Goal: Task Accomplishment & Management: Manage account settings

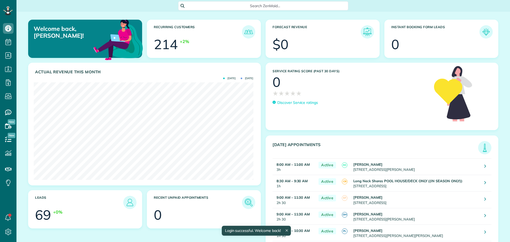
scroll to position [98, 220]
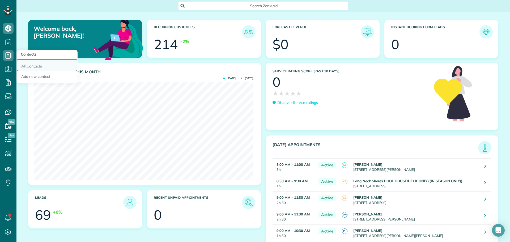
click at [24, 66] on link "All Contacts" at bounding box center [46, 65] width 61 height 12
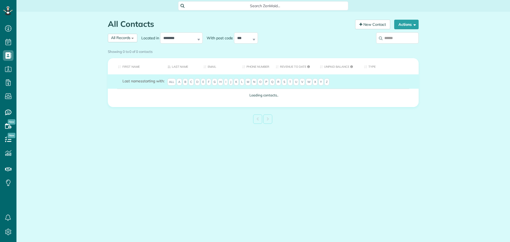
scroll to position [2, 2]
click at [389, 38] on input "search" at bounding box center [397, 37] width 43 height 11
type input "*"
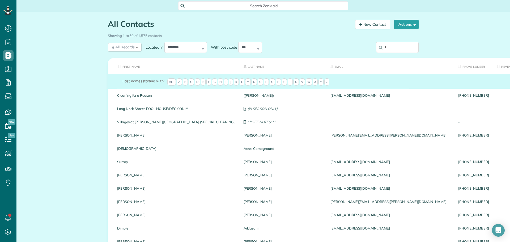
click at [389, 49] on input "*" at bounding box center [397, 47] width 43 height 11
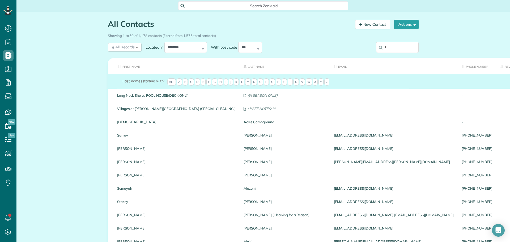
type input "*"
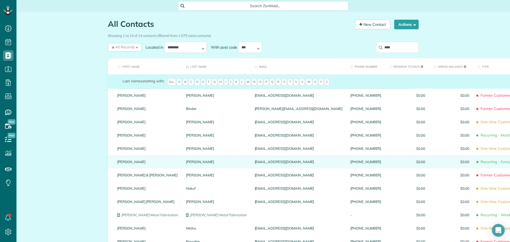
type input "****"
click at [119, 163] on link "Jane" at bounding box center [147, 162] width 61 height 4
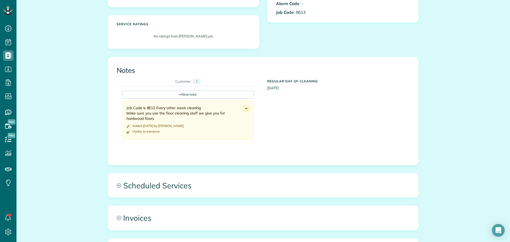
scroll to position [186, 0]
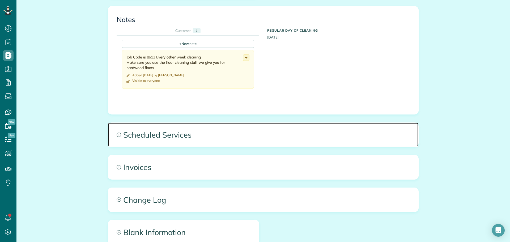
click at [162, 132] on span "Scheduled Services" at bounding box center [263, 135] width 310 height 24
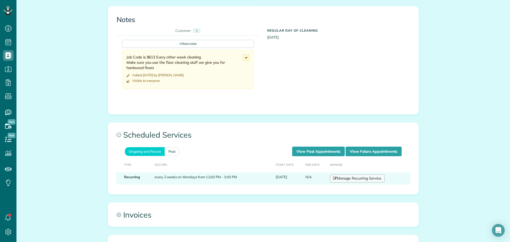
click at [366, 181] on link "Manage Recurring Service" at bounding box center [357, 179] width 55 height 8
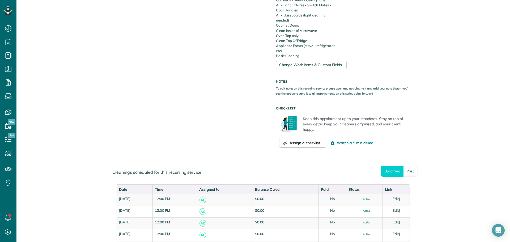
scroll to position [266, 0]
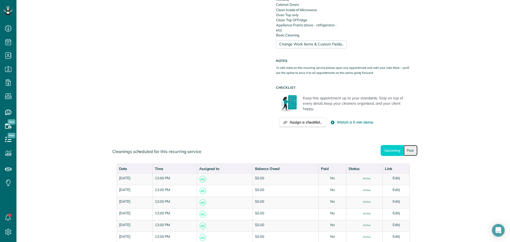
click at [407, 151] on link "Past" at bounding box center [411, 150] width 14 height 11
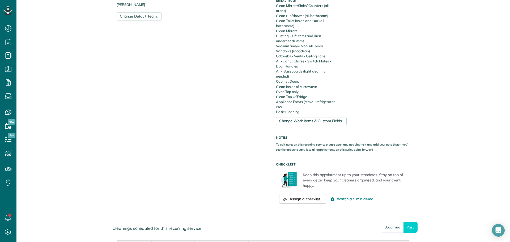
scroll to position [150, 0]
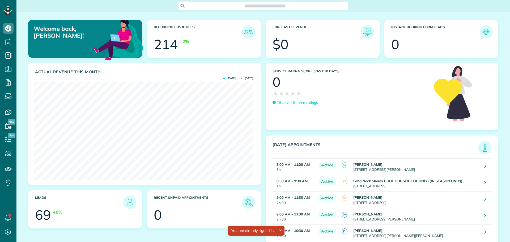
scroll to position [98, 220]
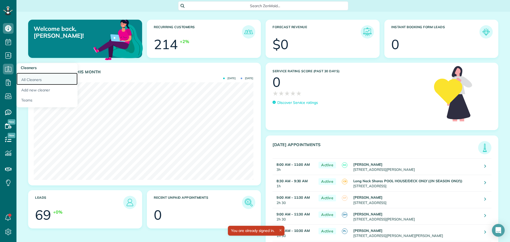
click at [33, 78] on link "All Cleaners" at bounding box center [46, 79] width 61 height 12
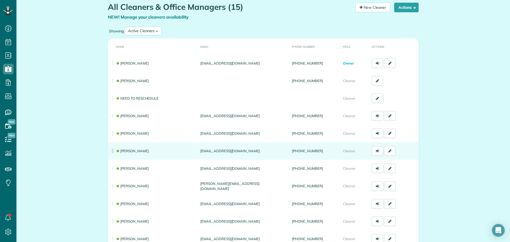
scroll to position [27, 0]
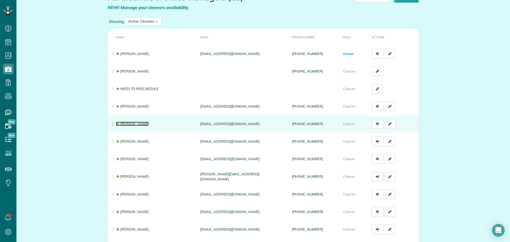
click at [130, 125] on link "[PERSON_NAME]" at bounding box center [132, 124] width 33 height 4
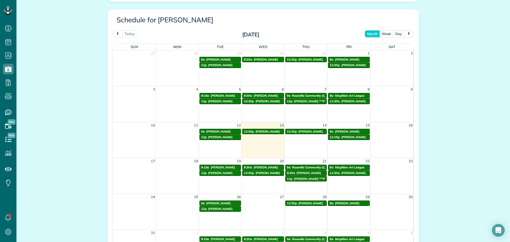
scroll to position [266, 0]
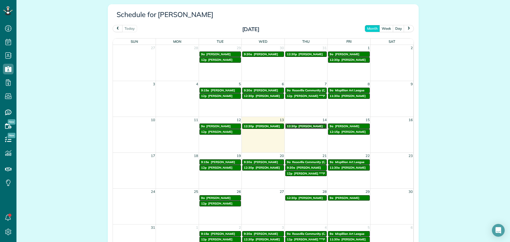
click at [300, 127] on span "[PERSON_NAME]" at bounding box center [311, 126] width 24 height 4
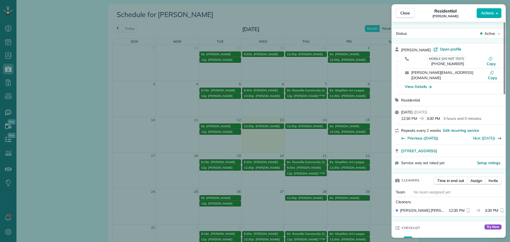
click at [485, 14] on span "Actions" at bounding box center [487, 12] width 13 height 5
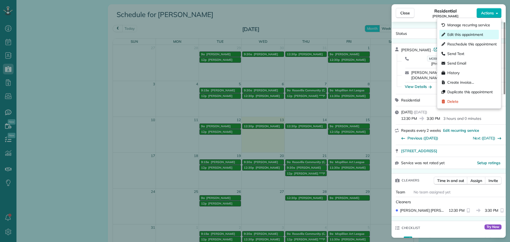
click at [475, 33] on span "Edit this appointment" at bounding box center [466, 34] width 36 height 5
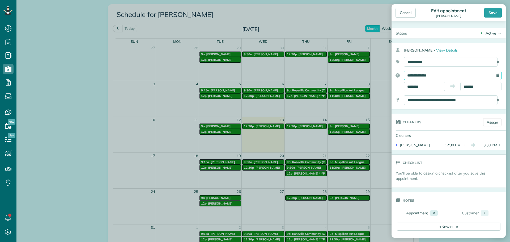
click at [426, 77] on input "**********" at bounding box center [453, 75] width 98 height 9
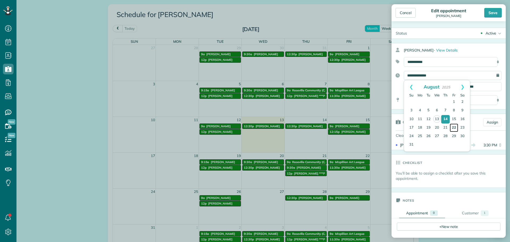
click at [456, 125] on link "22" at bounding box center [454, 128] width 9 height 9
type input "**********"
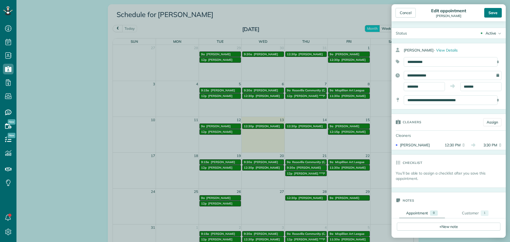
click at [488, 15] on div "Save" at bounding box center [493, 13] width 18 height 10
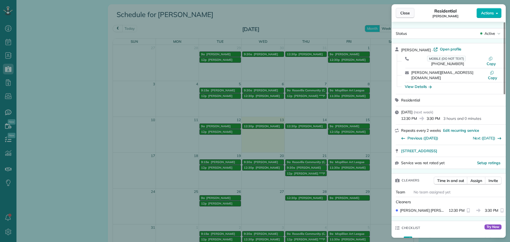
click at [400, 12] on button "Close" at bounding box center [405, 13] width 19 height 10
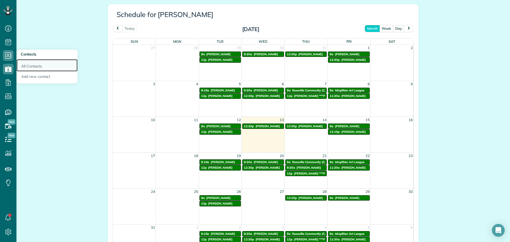
click at [25, 66] on link "All Contacts" at bounding box center [46, 65] width 61 height 12
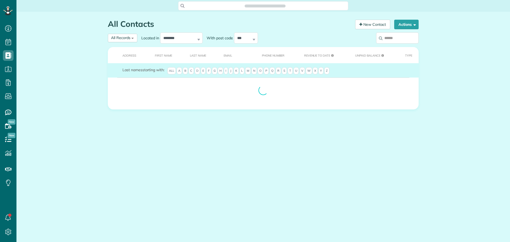
scroll to position [2, 2]
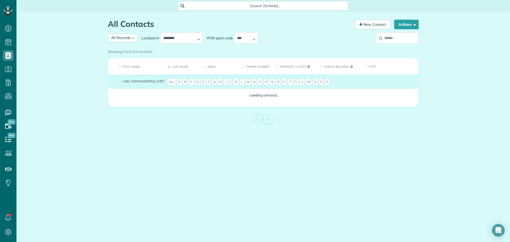
click at [391, 37] on input "search" at bounding box center [397, 37] width 43 height 11
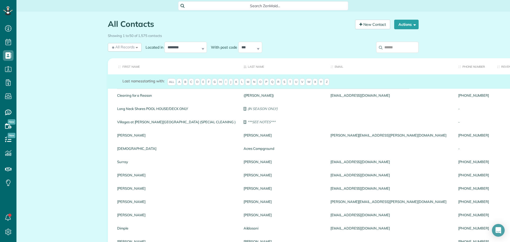
click at [398, 49] on input "search" at bounding box center [397, 47] width 43 height 11
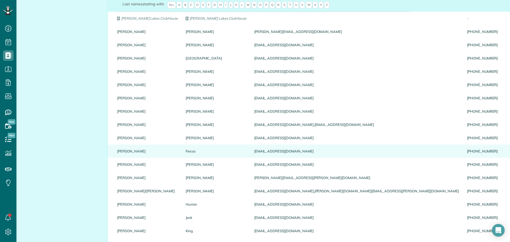
scroll to position [106, 0]
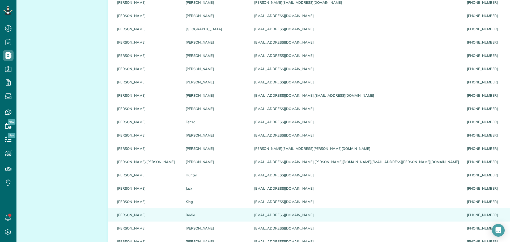
type input "****"
click at [121, 216] on link "Beth" at bounding box center [147, 215] width 61 height 4
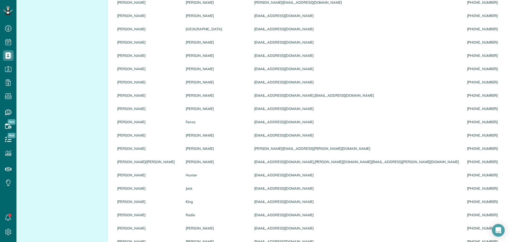
scroll to position [0, 0]
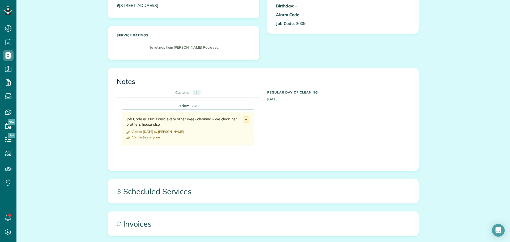
scroll to position [159, 0]
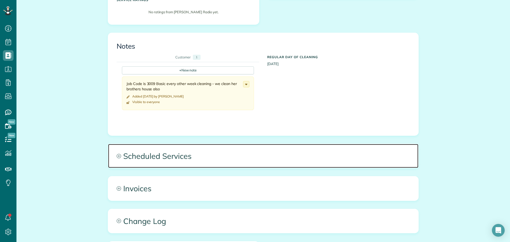
click at [131, 150] on span "Scheduled Services" at bounding box center [263, 156] width 310 height 24
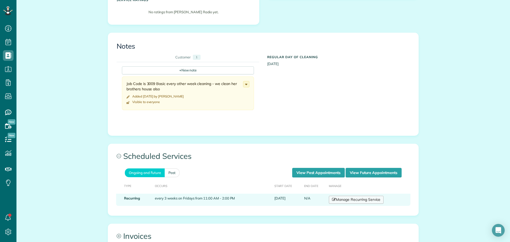
click at [353, 201] on link "Manage Recurring Service" at bounding box center [356, 200] width 55 height 8
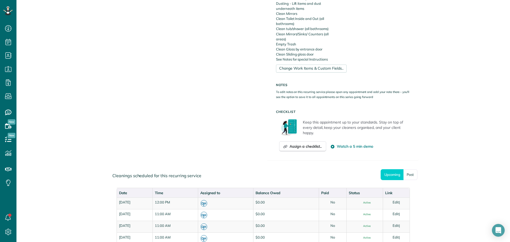
scroll to position [266, 0]
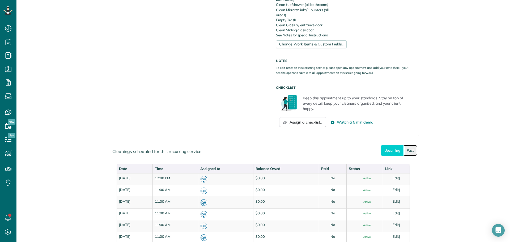
click at [411, 150] on link "Past" at bounding box center [411, 150] width 14 height 11
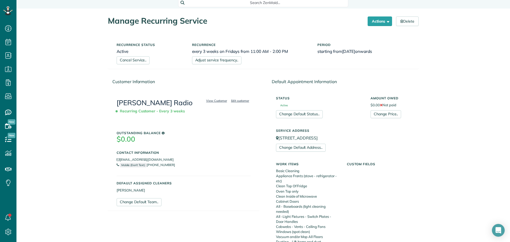
scroll to position [0, 0]
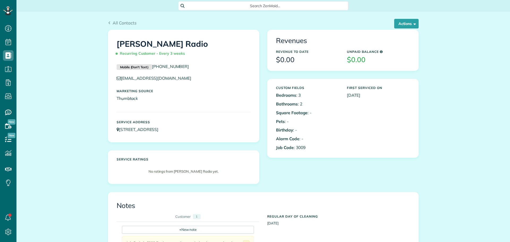
scroll to position [2, 2]
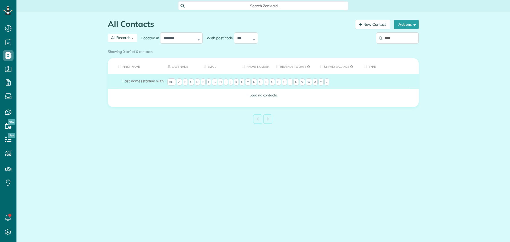
scroll to position [2, 2]
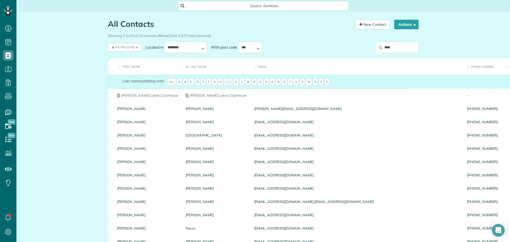
click at [390, 49] on input "****" at bounding box center [397, 47] width 43 height 11
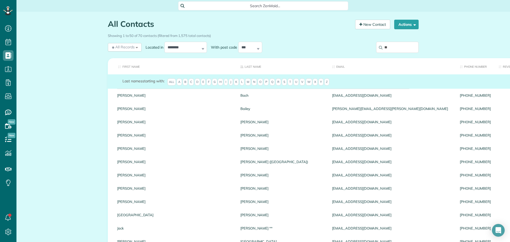
type input "*"
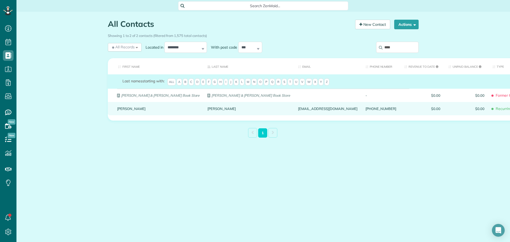
type input "****"
click at [124, 110] on link "Carol" at bounding box center [158, 109] width 82 height 4
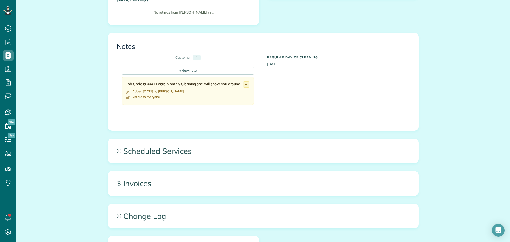
scroll to position [159, 0]
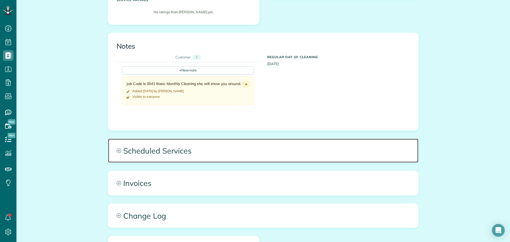
click at [162, 145] on span "Scheduled Services" at bounding box center [263, 151] width 310 height 24
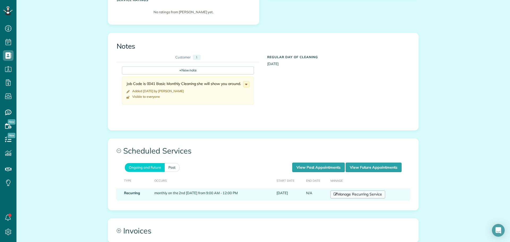
click at [363, 196] on link "Manage Recurring Service" at bounding box center [358, 195] width 55 height 8
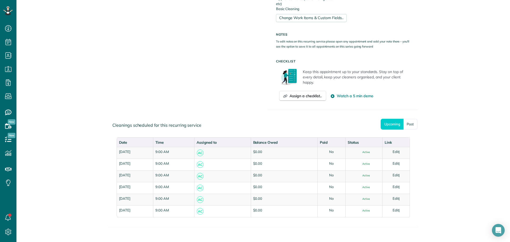
scroll to position [292, 0]
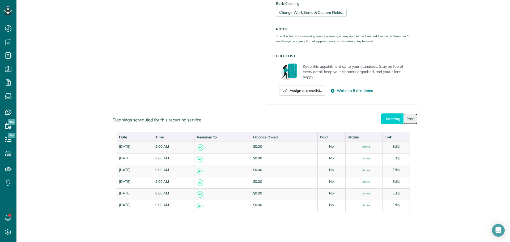
click at [407, 121] on link "Past" at bounding box center [411, 118] width 14 height 11
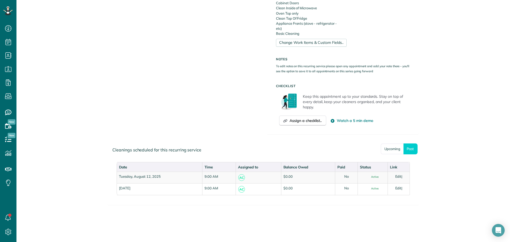
scroll to position [263, 0]
click at [22, 67] on link "All Contacts" at bounding box center [46, 65] width 61 height 12
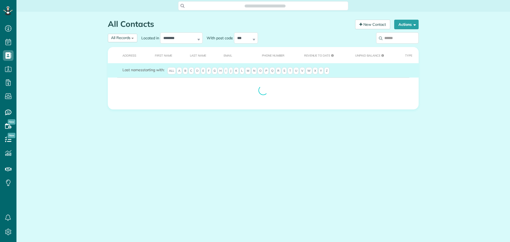
scroll to position [2, 2]
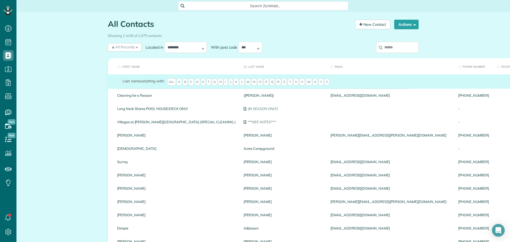
click at [394, 48] on input "search" at bounding box center [397, 47] width 43 height 11
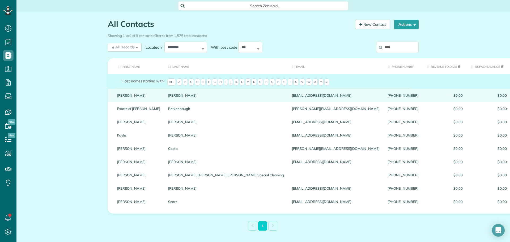
type input "****"
click at [119, 97] on link "Greg" at bounding box center [138, 96] width 43 height 4
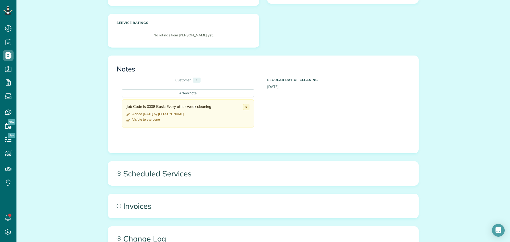
scroll to position [159, 0]
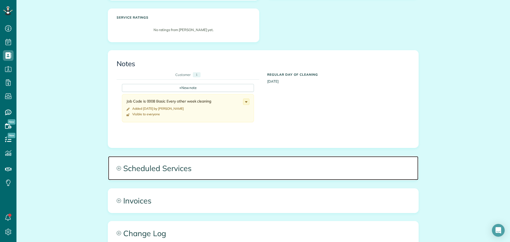
click at [201, 172] on span "Scheduled Services" at bounding box center [263, 168] width 310 height 24
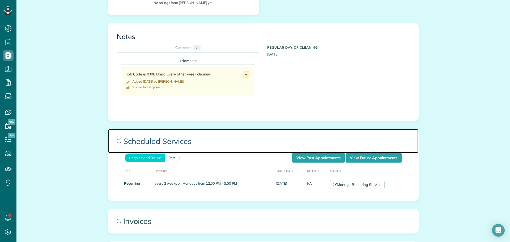
scroll to position [213, 0]
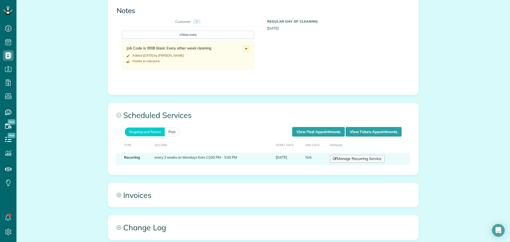
click at [342, 159] on link "Manage Recurring Service" at bounding box center [357, 159] width 55 height 8
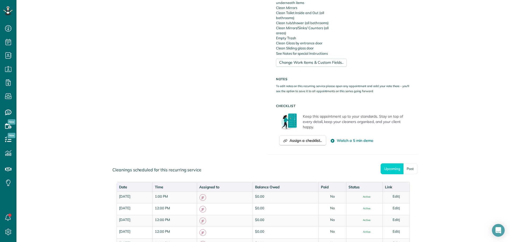
scroll to position [213, 0]
